Goal: Find specific page/section

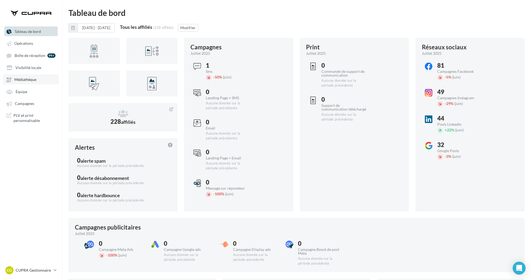
click at [38, 76] on link "Médiathèque" at bounding box center [30, 79] width 55 height 10
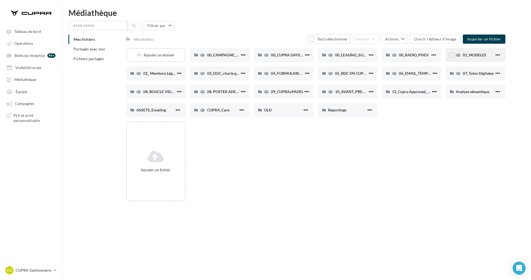
click at [474, 59] on div "01_MODELES" at bounding box center [475, 55] width 60 height 14
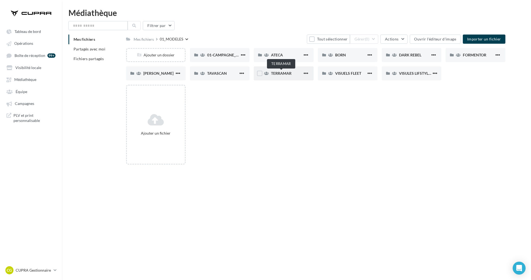
click at [285, 74] on span "TERRAMAR" at bounding box center [281, 73] width 20 height 5
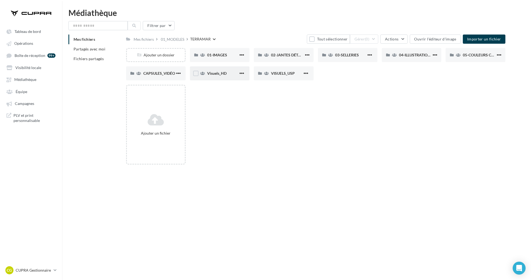
click at [230, 73] on div "Visuels_HD" at bounding box center [222, 73] width 31 height 5
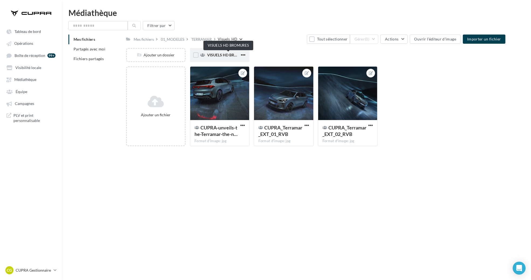
click at [228, 54] on span "VISUELS HD BROMURES" at bounding box center [228, 55] width 43 height 5
